Goal: Task Accomplishment & Management: Manage account settings

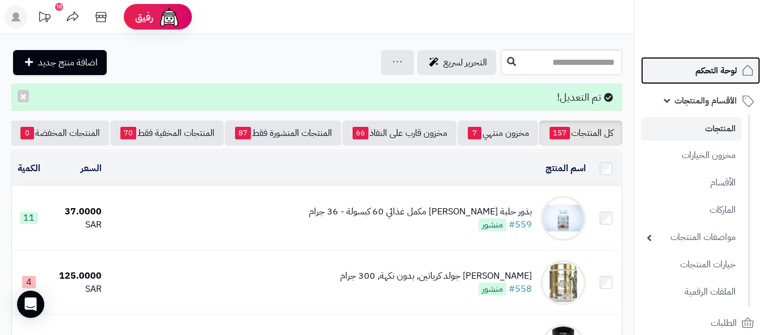
click at [714, 74] on span "لوحة التحكم" at bounding box center [716, 70] width 41 height 16
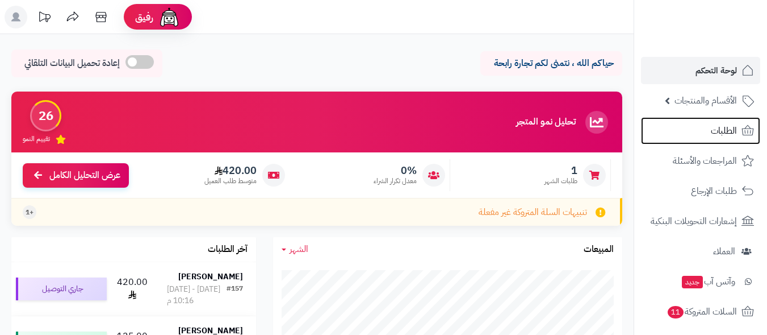
click at [719, 131] on span "الطلبات" at bounding box center [724, 131] width 26 height 16
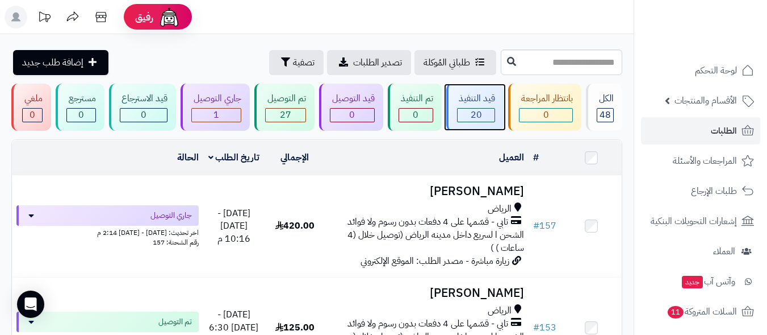
click at [463, 109] on div "20" at bounding box center [476, 115] width 37 height 13
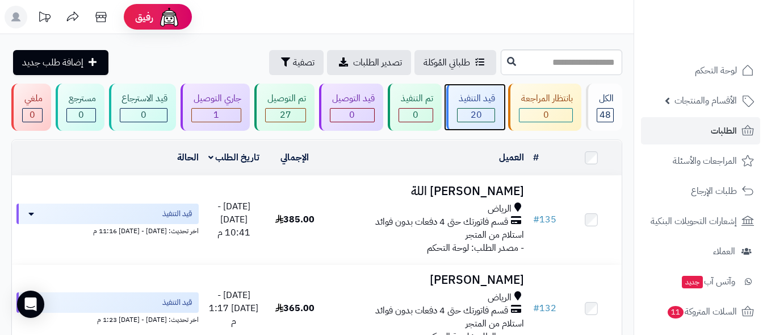
click at [481, 110] on span "20" at bounding box center [476, 115] width 11 height 14
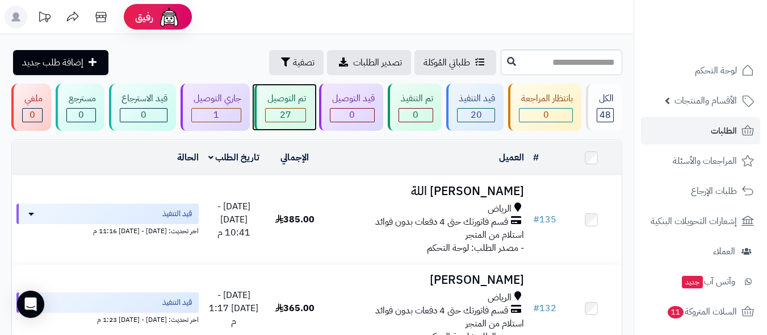
click at [289, 111] on span "27" at bounding box center [285, 115] width 11 height 14
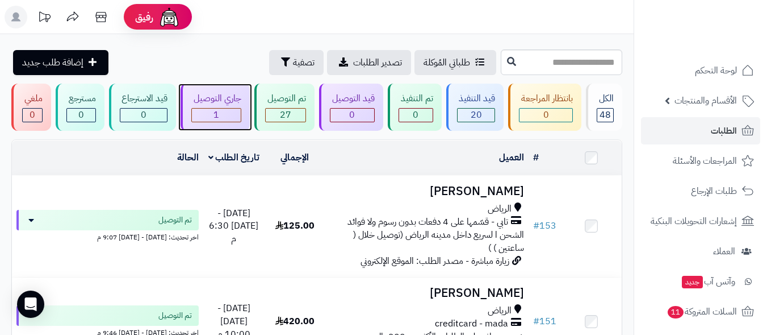
click at [219, 106] on div "جاري التوصيل 1" at bounding box center [215, 107] width 69 height 47
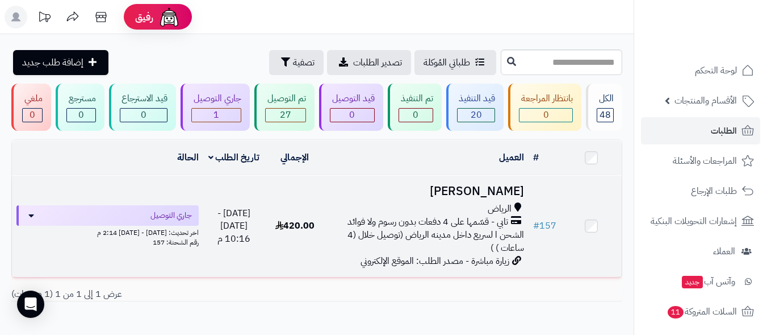
scroll to position [53, 0]
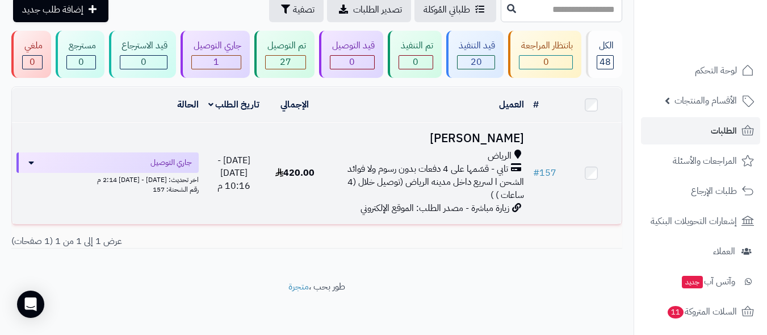
click at [432, 162] on span "تابي - قسّمها على 4 دفعات بدون رسوم ولا فوائد" at bounding box center [428, 168] width 161 height 13
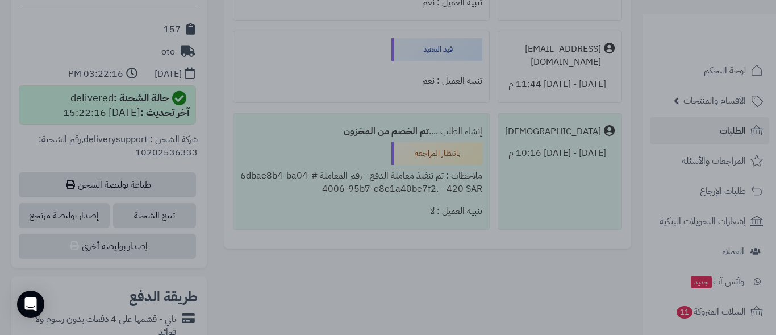
click at [384, 14] on div at bounding box center [388, 167] width 776 height 335
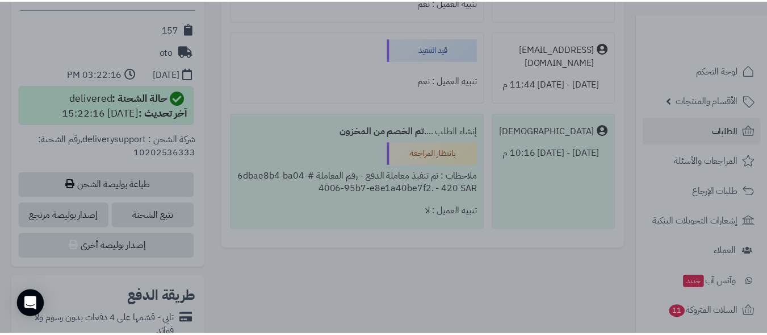
scroll to position [511, 0]
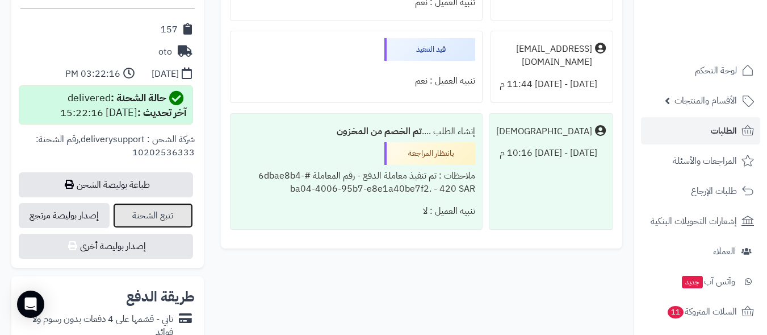
click at [165, 214] on link "تتبع الشحنة" at bounding box center [153, 215] width 80 height 25
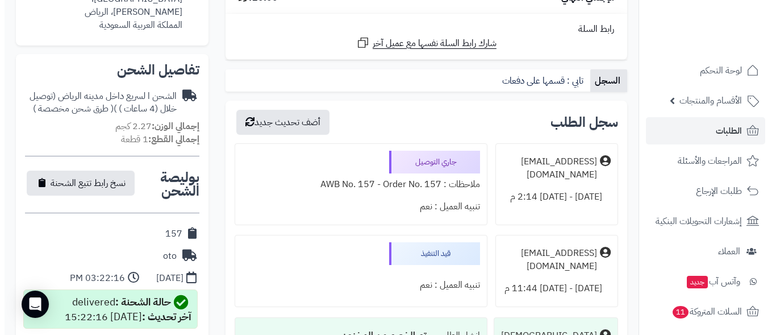
scroll to position [284, 0]
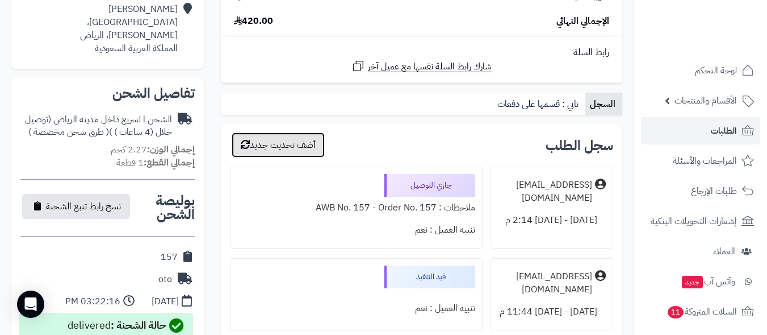
click at [289, 143] on button "أضف تحديث جديد" at bounding box center [278, 144] width 93 height 25
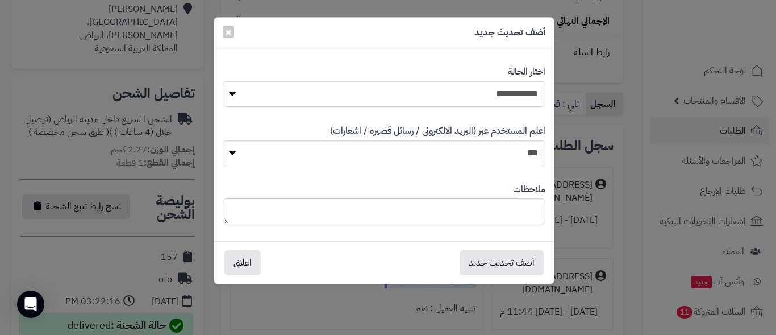
click at [235, 94] on select "**********" at bounding box center [384, 94] width 323 height 26
select select "**"
click at [223, 81] on select "**********" at bounding box center [384, 94] width 323 height 26
click at [230, 151] on select "*** **" at bounding box center [384, 153] width 323 height 26
select select "*"
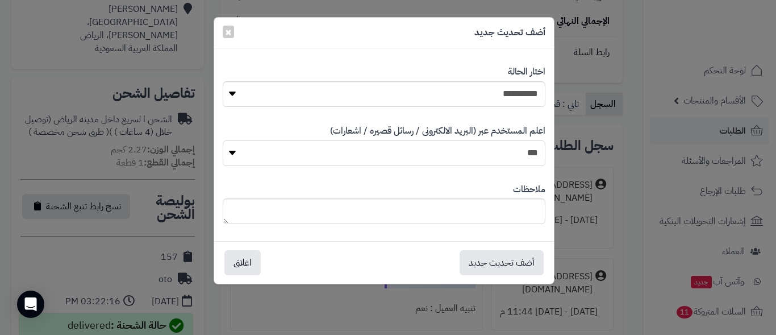
click at [223, 140] on select "*** **" at bounding box center [384, 153] width 323 height 26
click at [498, 263] on button "أضف تحديث جديد" at bounding box center [502, 261] width 84 height 25
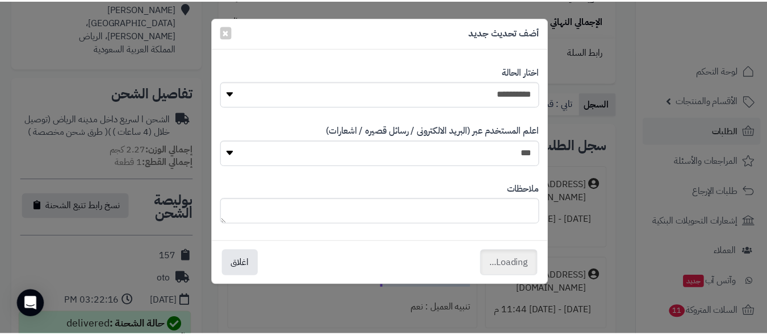
scroll to position [320, 0]
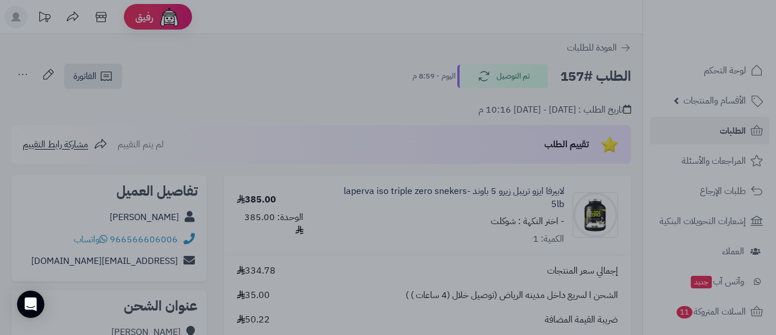
click at [469, 327] on div at bounding box center [388, 167] width 776 height 335
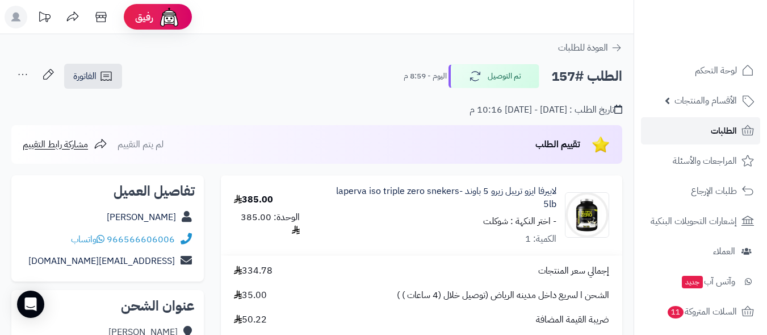
click at [709, 132] on link "الطلبات" at bounding box center [700, 130] width 119 height 27
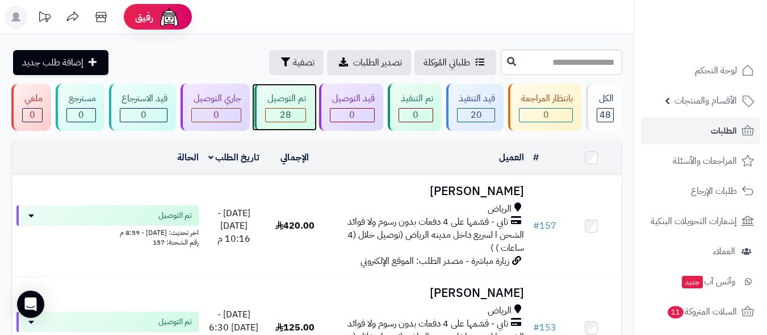
click at [290, 111] on span "28" at bounding box center [285, 115] width 11 height 14
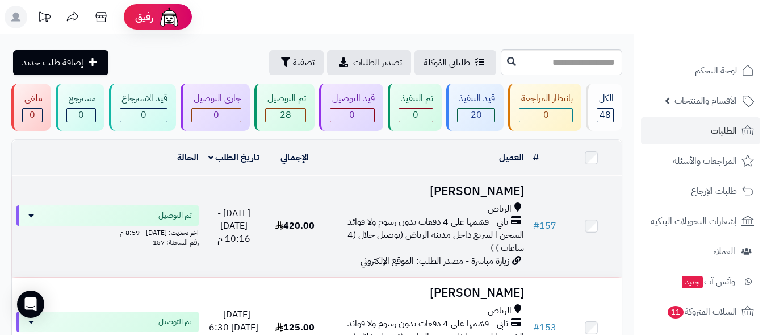
click at [402, 211] on div "الرياض" at bounding box center [427, 208] width 194 height 13
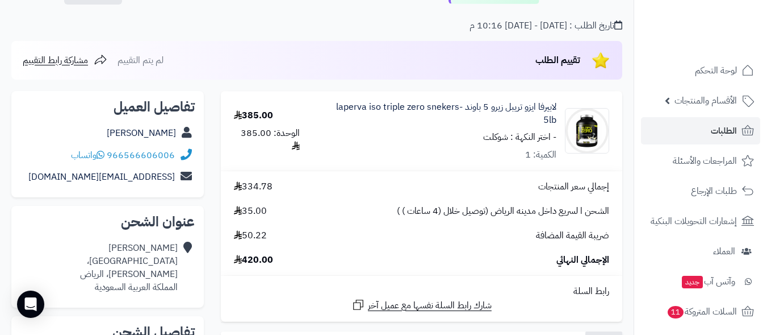
scroll to position [114, 0]
